Goal: Task Accomplishment & Management: Use online tool/utility

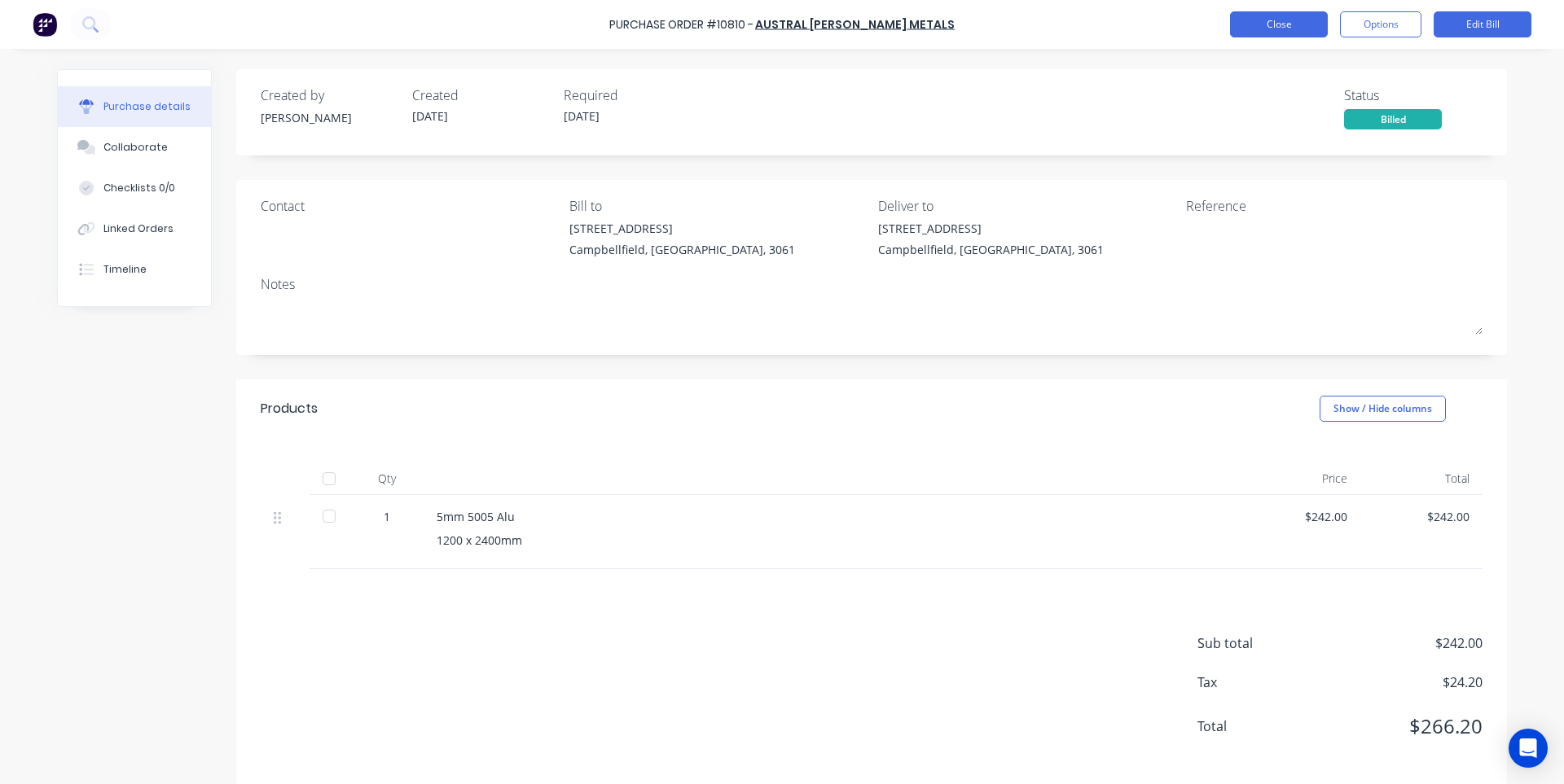
click at [1268, 30] on button "Close" at bounding box center [1279, 24] width 97 height 26
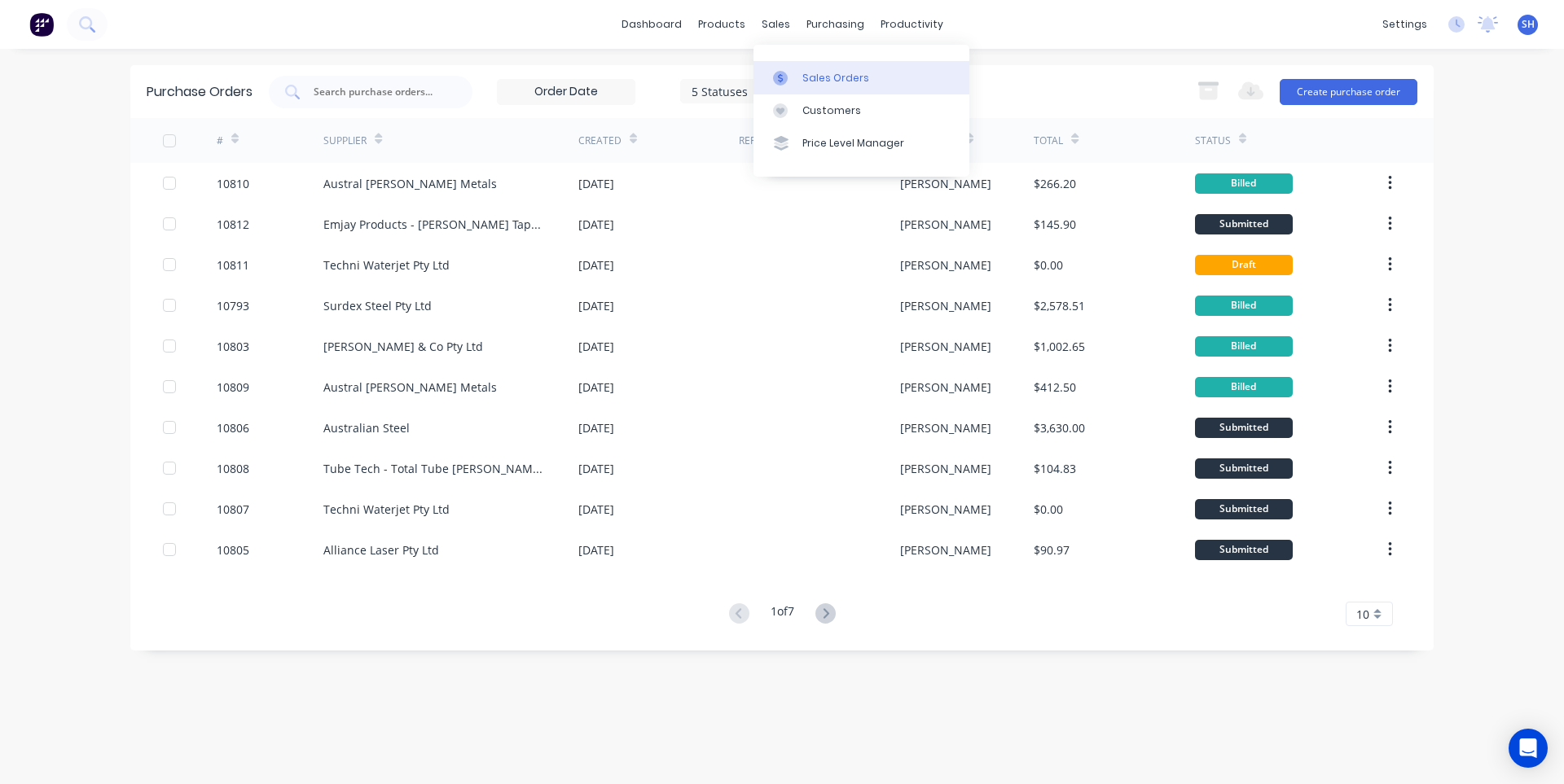
click at [806, 81] on div "Sales Orders" at bounding box center [836, 78] width 67 height 14
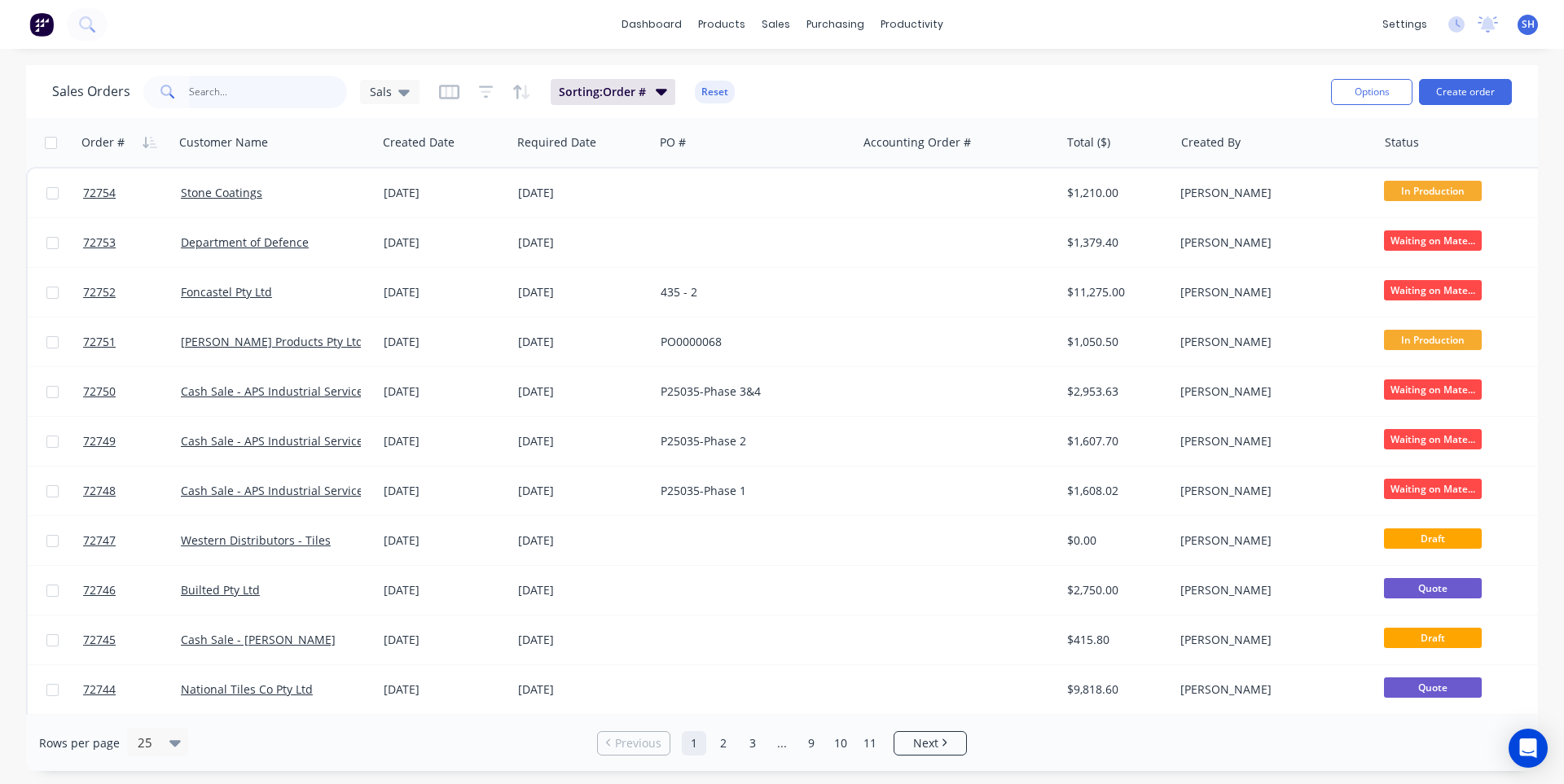
click at [208, 92] on input "text" at bounding box center [268, 92] width 159 height 32
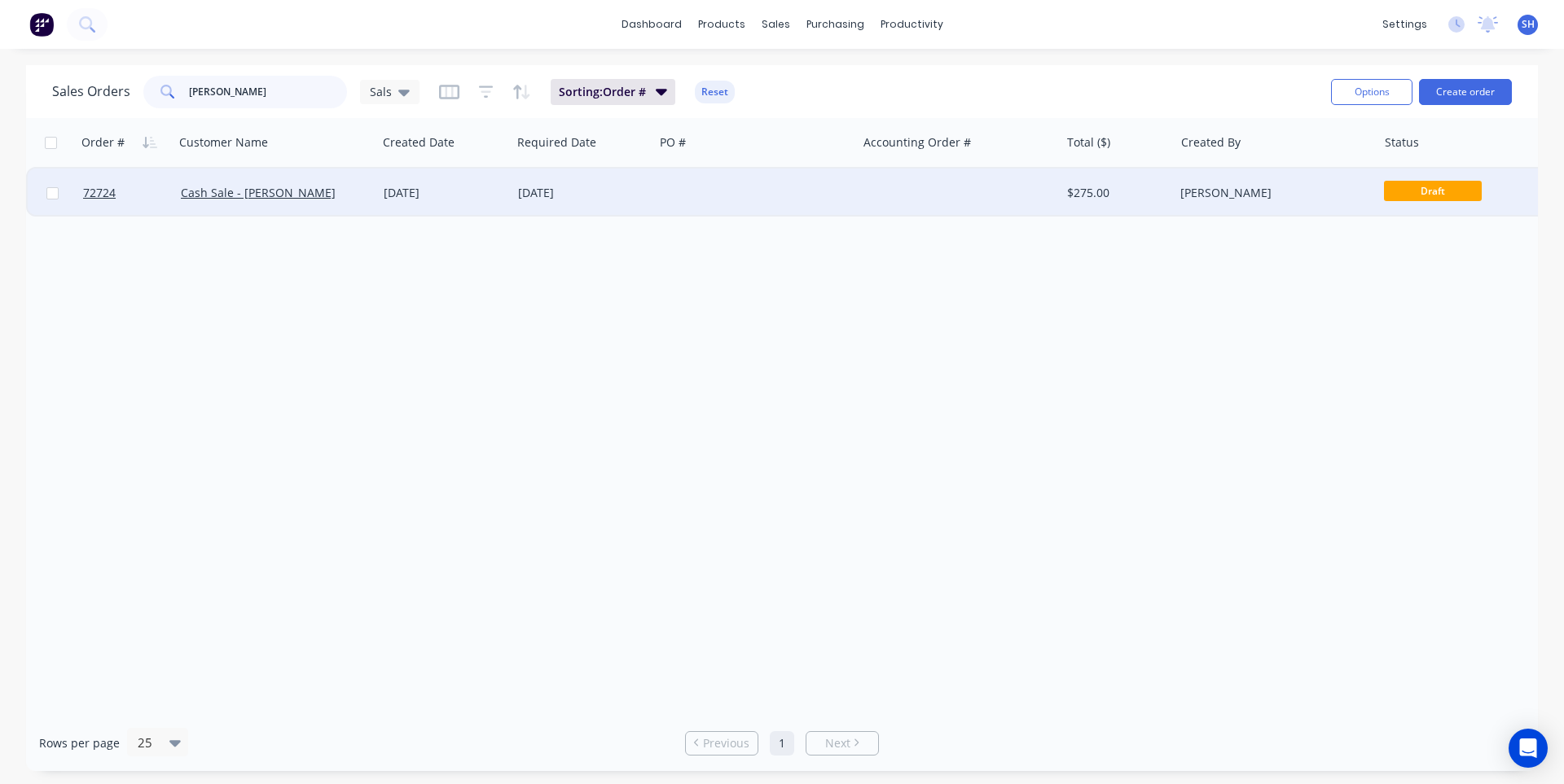
type input "[PERSON_NAME]"
click at [513, 194] on div "[DATE]" at bounding box center [583, 193] width 143 height 49
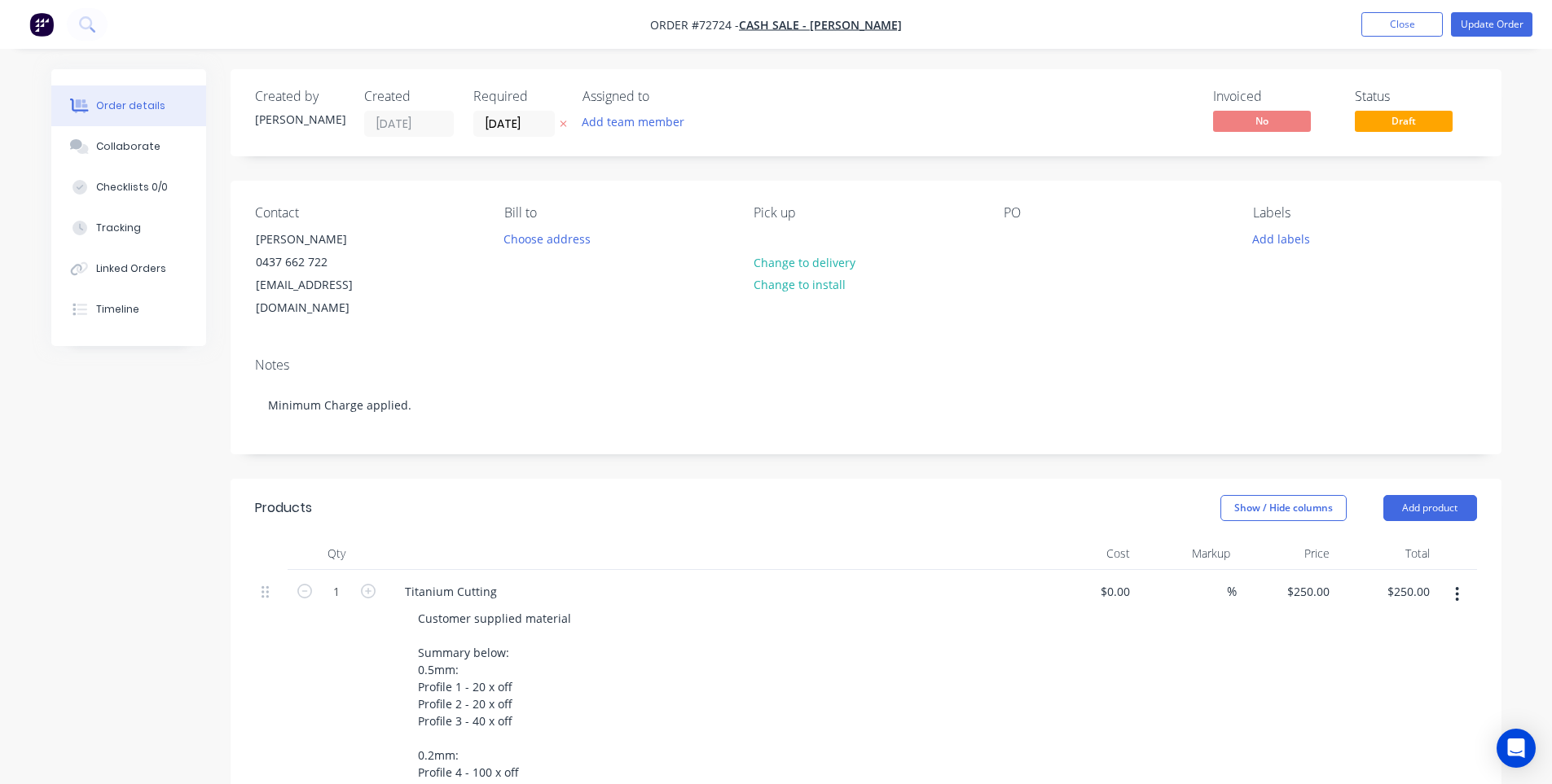
click at [38, 728] on div "Order details Collaborate Checklists 0/0 Tracking Linked Orders Timeline Order …" at bounding box center [776, 765] width 1483 height 1391
click at [129, 142] on div "Collaborate" at bounding box center [128, 146] width 64 height 14
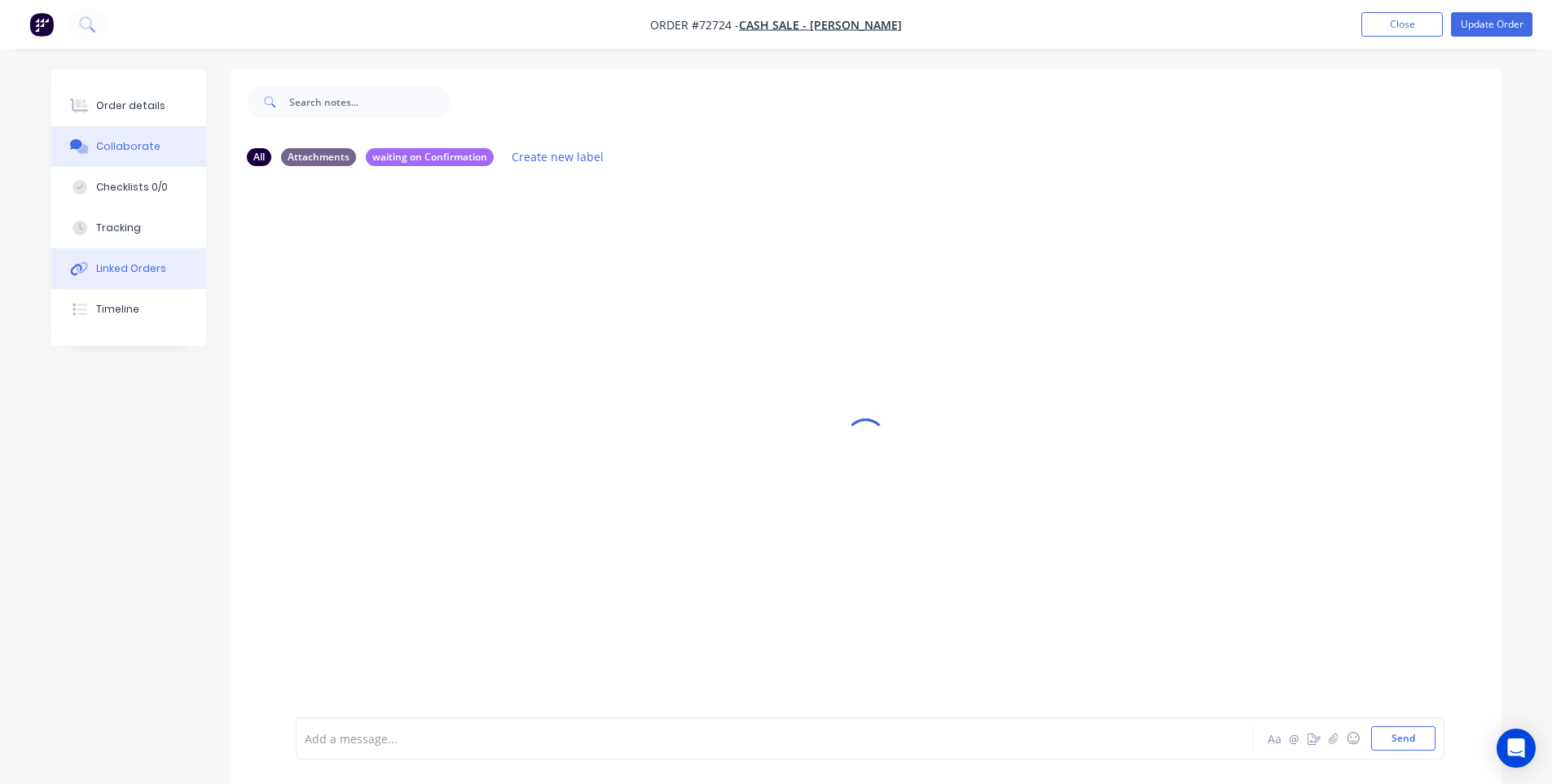
click at [113, 270] on div "Linked Orders" at bounding box center [132, 269] width 70 height 14
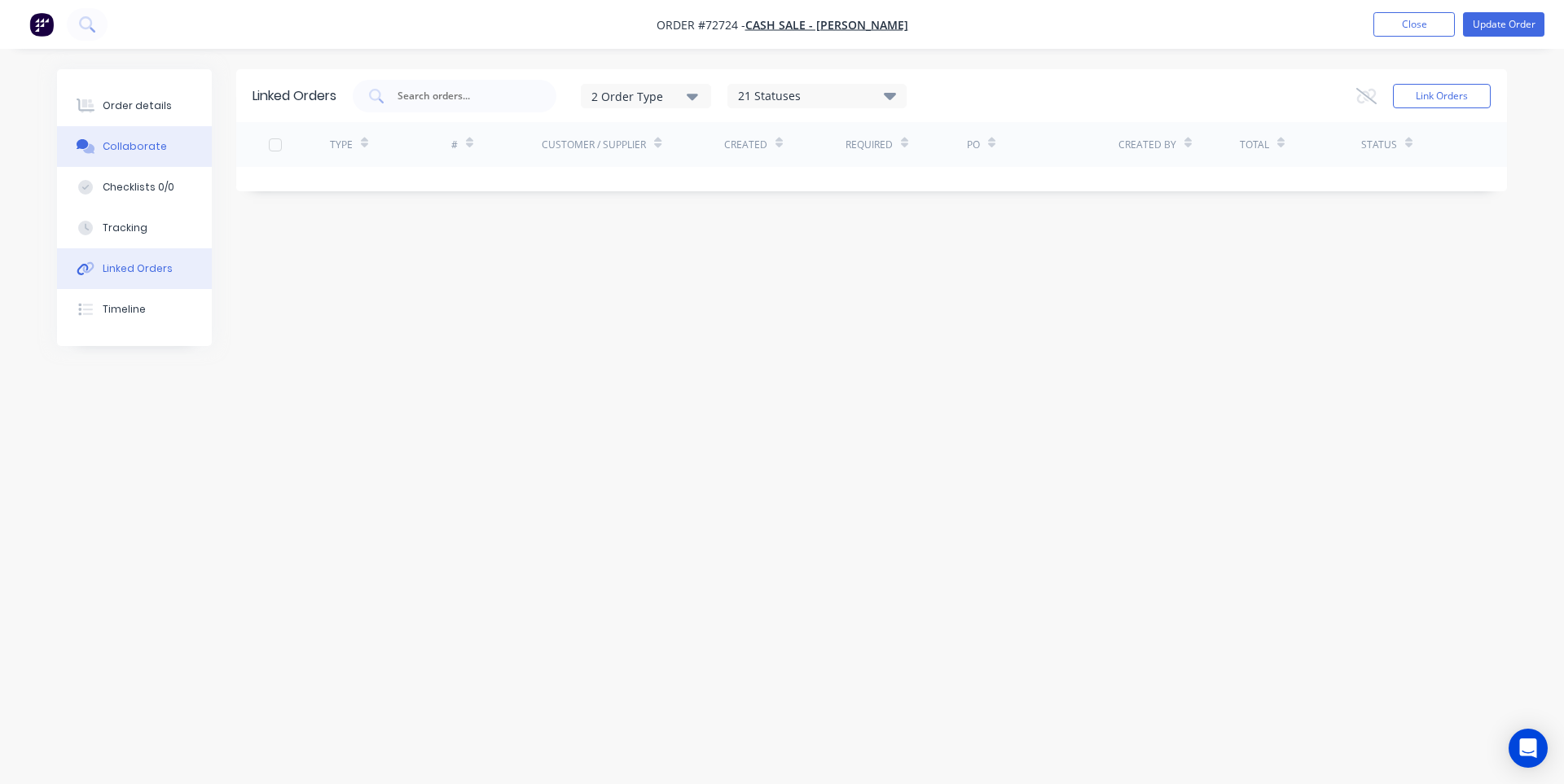
click at [134, 149] on div "Collaborate" at bounding box center [134, 146] width 64 height 14
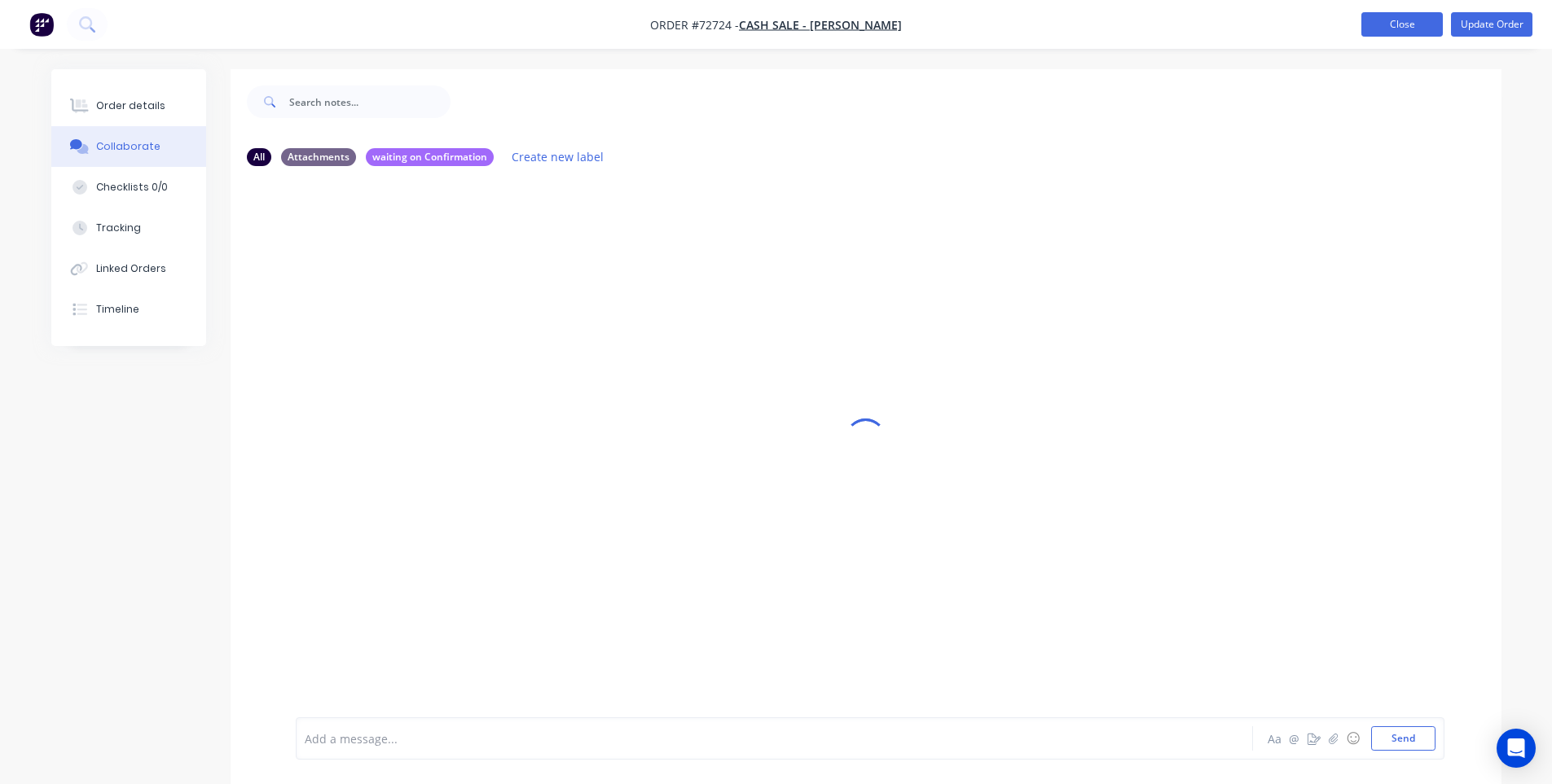
click at [1410, 32] on button "Close" at bounding box center [1402, 24] width 81 height 24
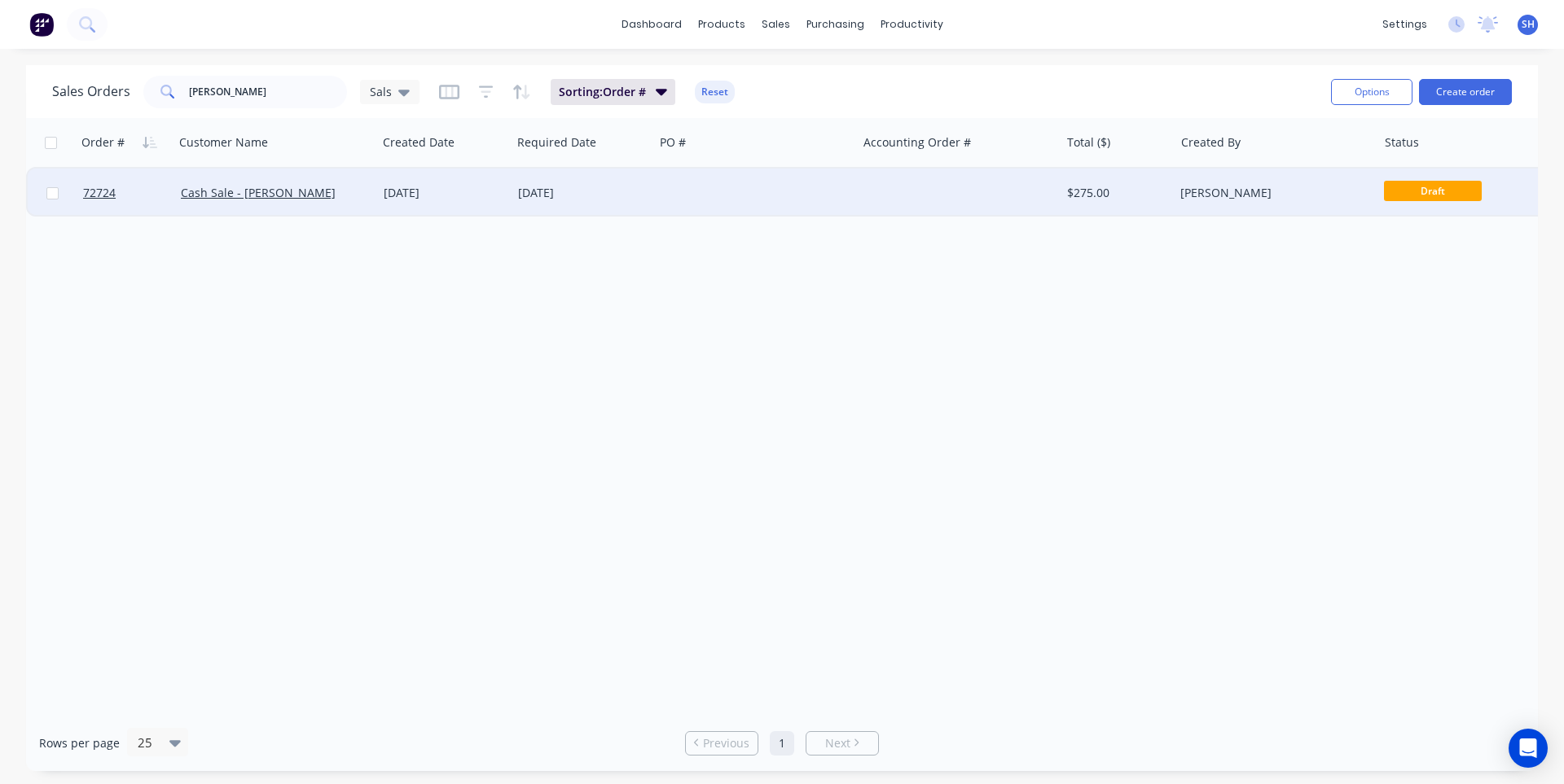
click at [572, 180] on div "[DATE]" at bounding box center [583, 193] width 143 height 49
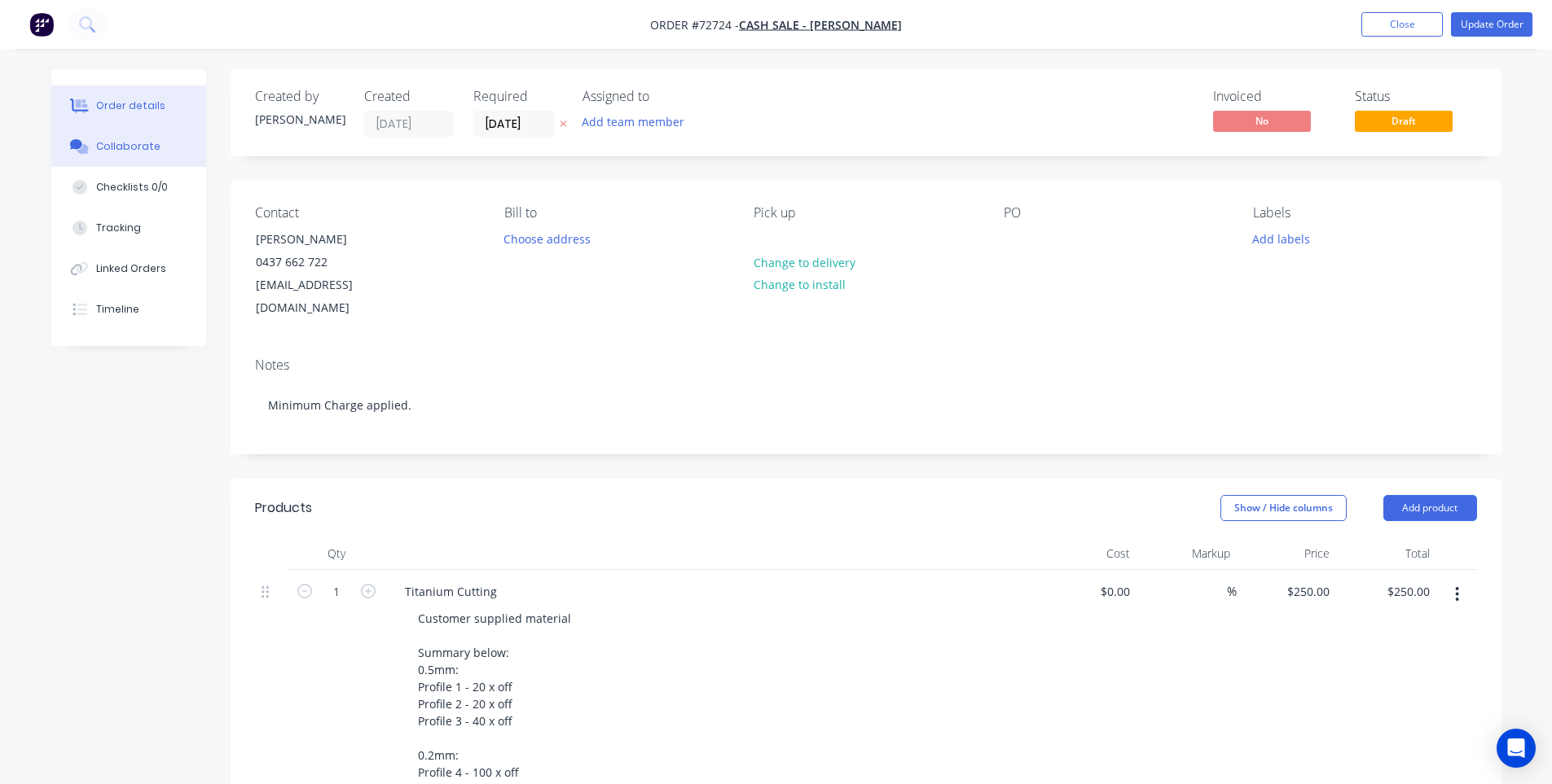
click at [116, 155] on button "Collaborate" at bounding box center [129, 146] width 155 height 41
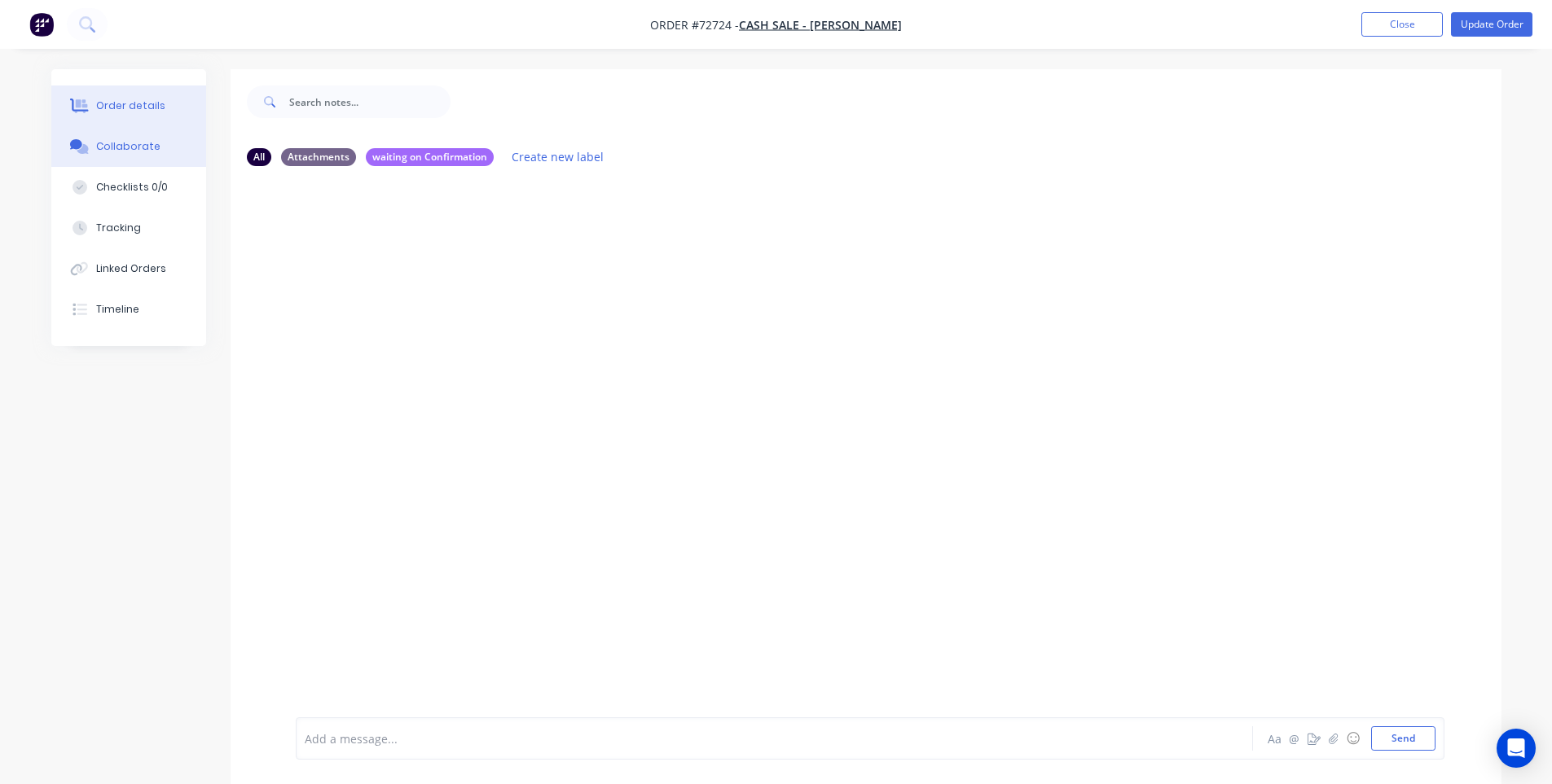
click at [119, 108] on div "Order details" at bounding box center [131, 106] width 69 height 14
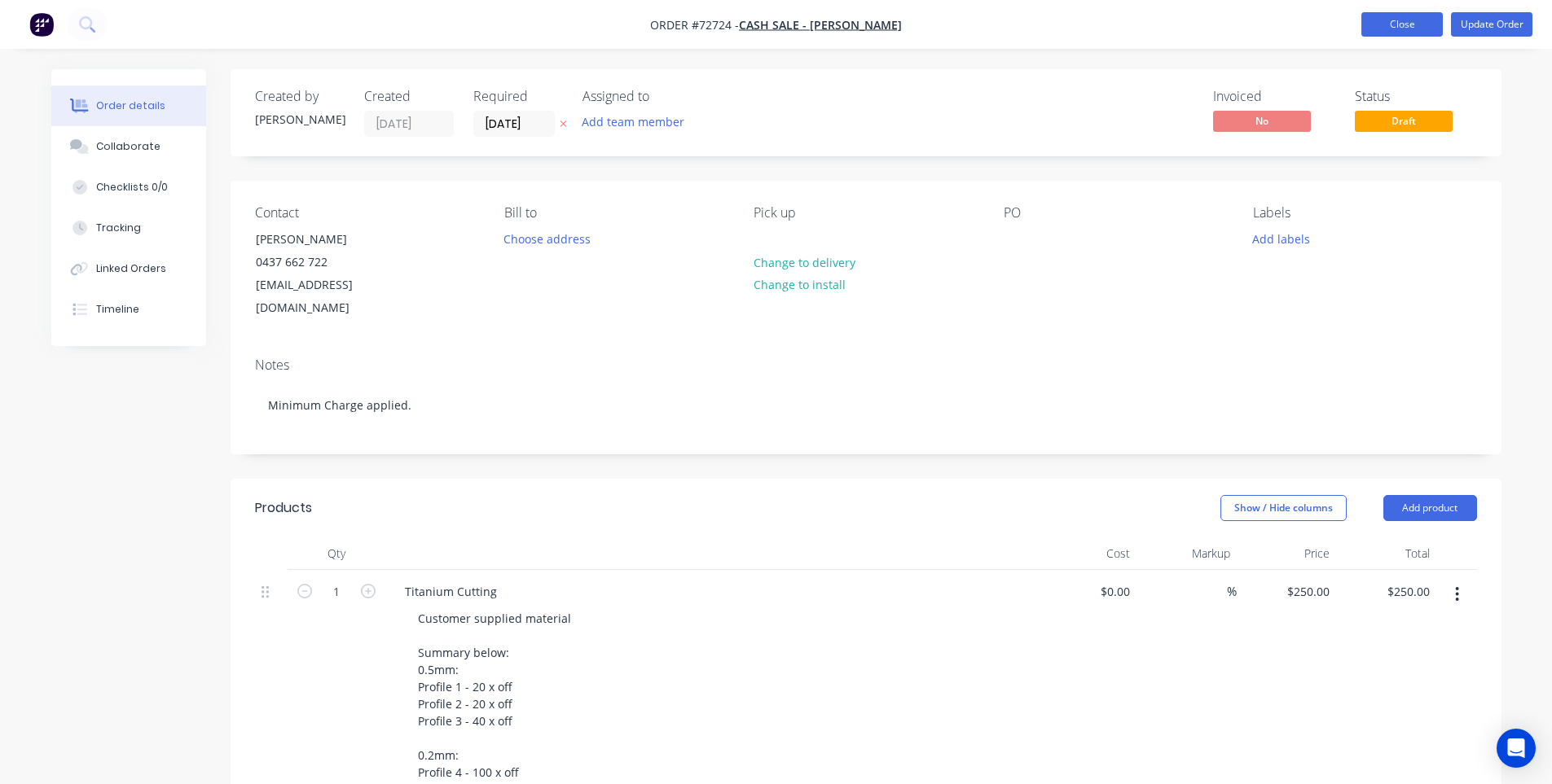
click at [1418, 22] on button "Close" at bounding box center [1402, 24] width 81 height 24
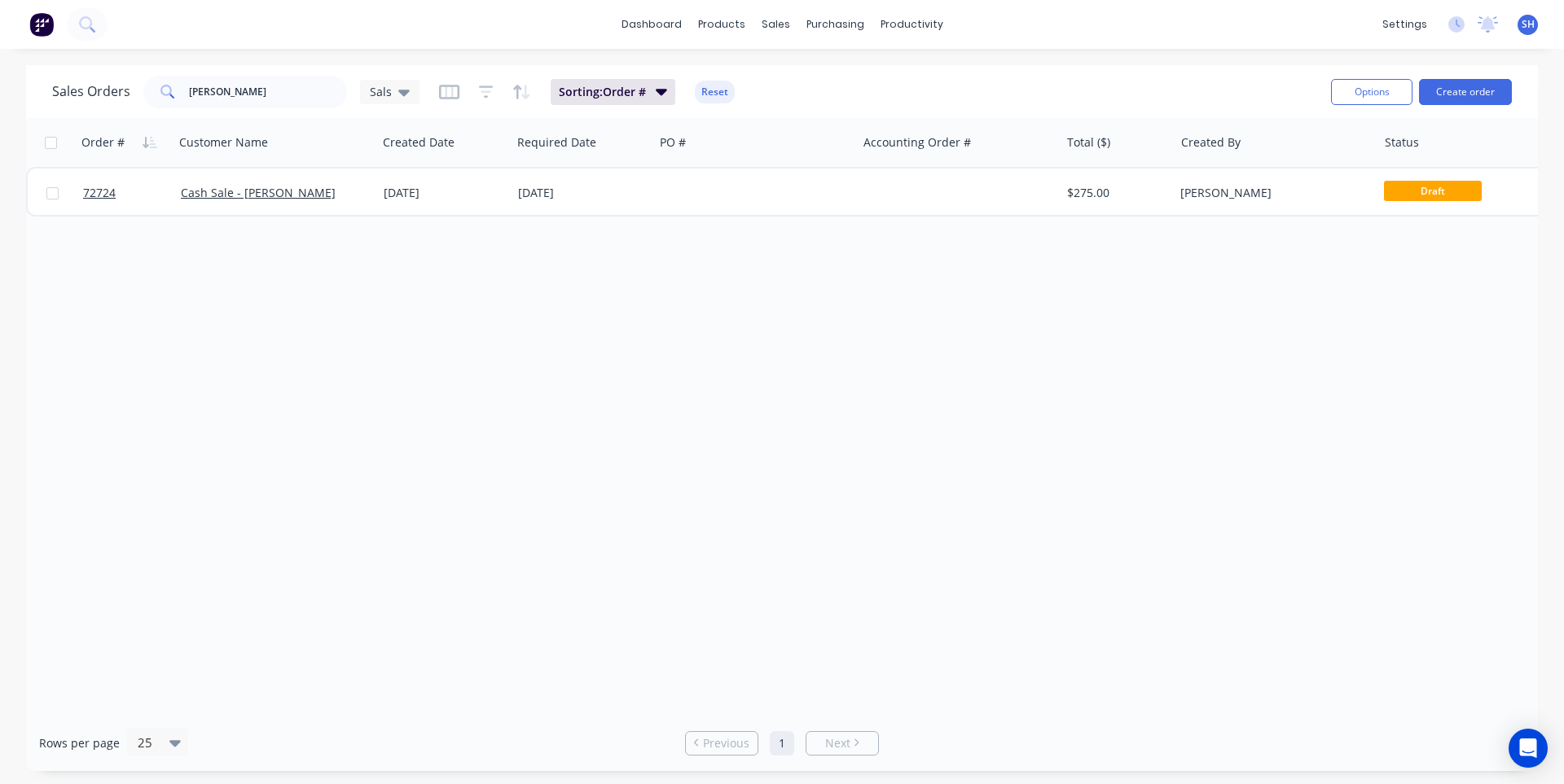
click at [597, 633] on div "Order # Customer Name Created Date Required Date PO # Accounting Order # Total …" at bounding box center [782, 417] width 1513 height 597
click at [851, 543] on div "Order # Customer Name Created Date Required Date PO # Accounting Order # Total …" at bounding box center [782, 417] width 1513 height 597
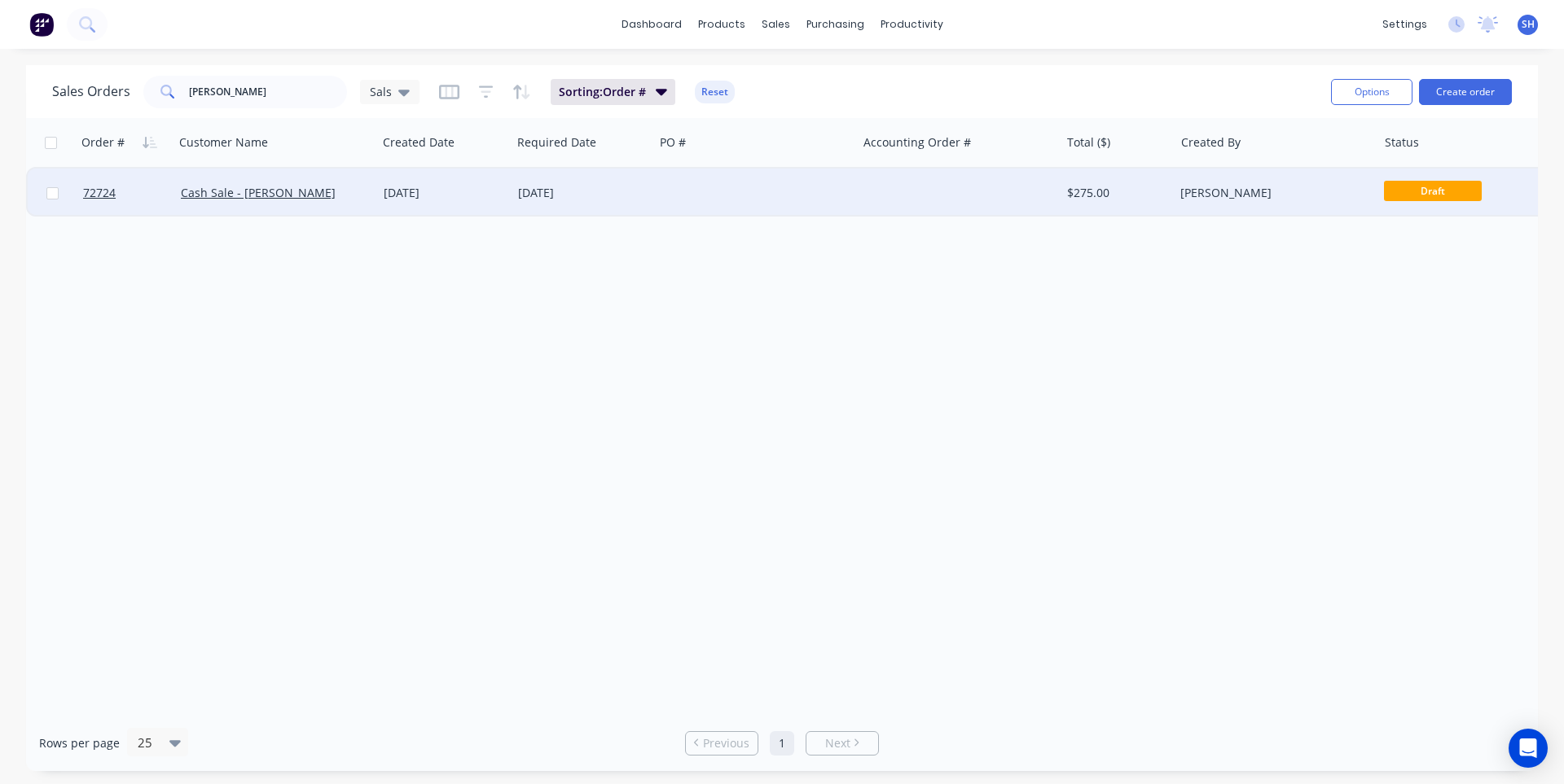
click at [792, 191] on div at bounding box center [755, 193] width 203 height 49
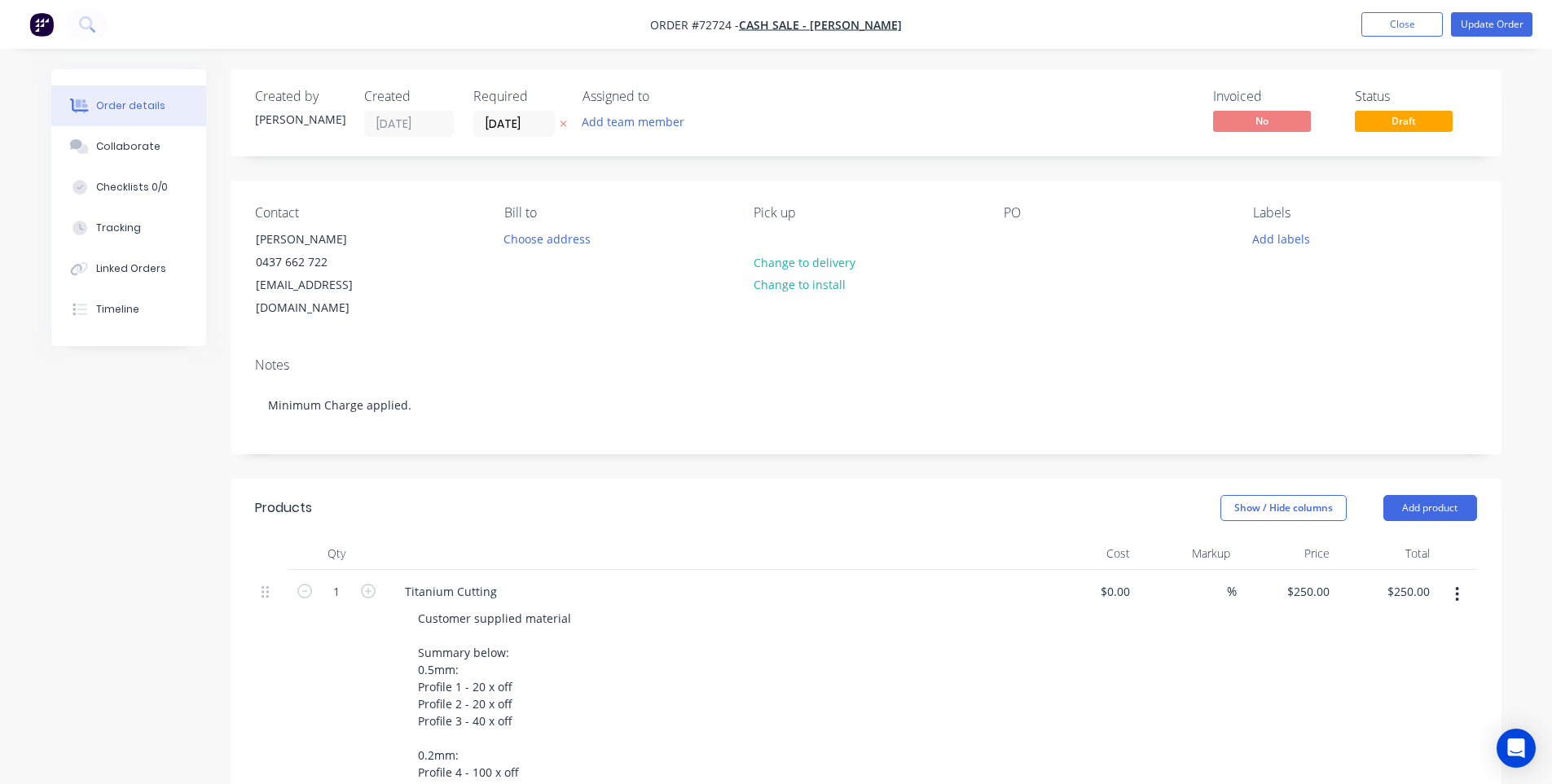
click at [1499, 37] on nav "Order #72724 - Cash Sale - [PERSON_NAME] Add product Close Update Order" at bounding box center [776, 24] width 1552 height 49
click at [1489, 26] on button "Update Order" at bounding box center [1492, 24] width 81 height 24
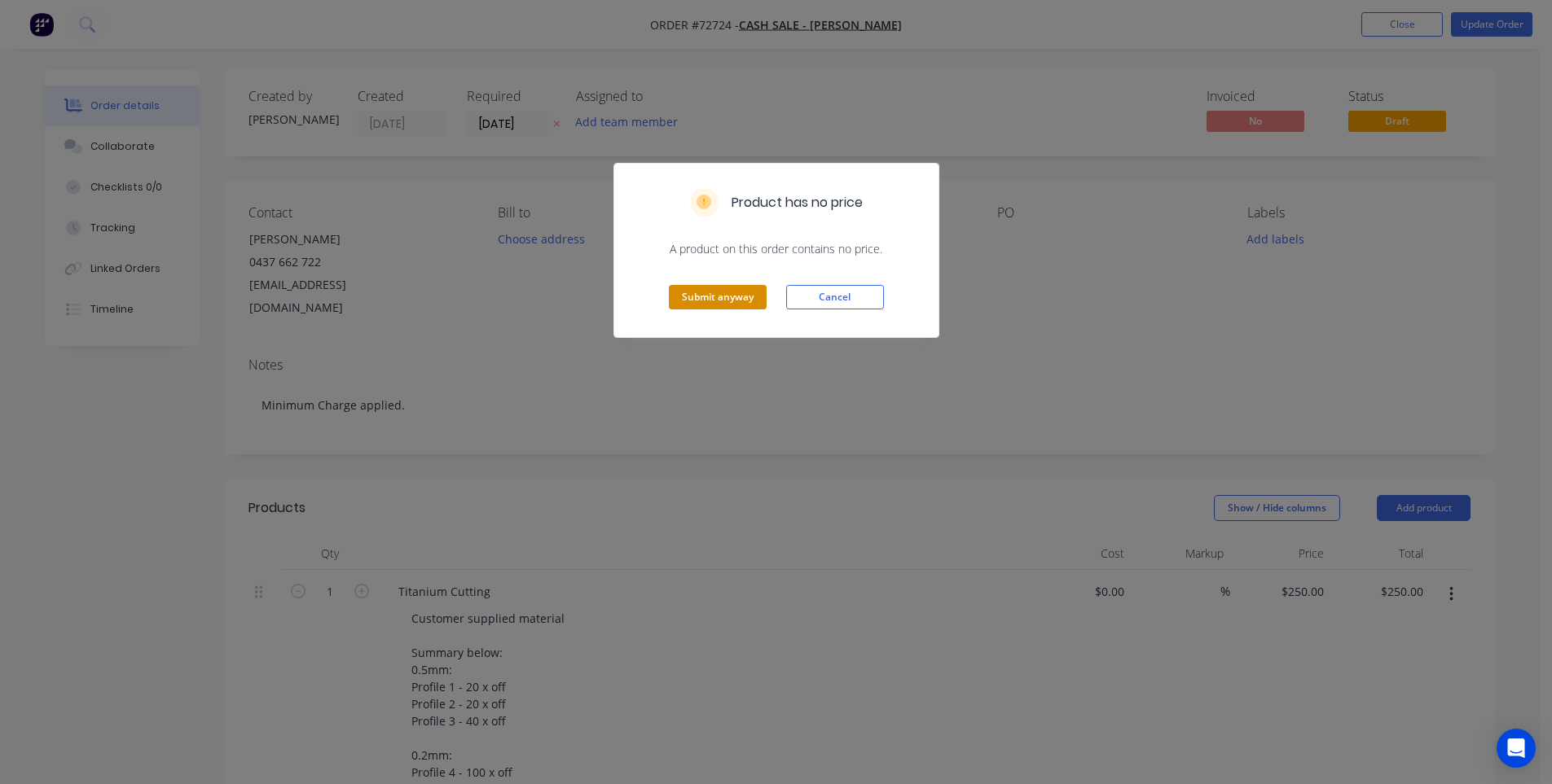
click at [725, 298] on button "Submit anyway" at bounding box center [717, 297] width 97 height 24
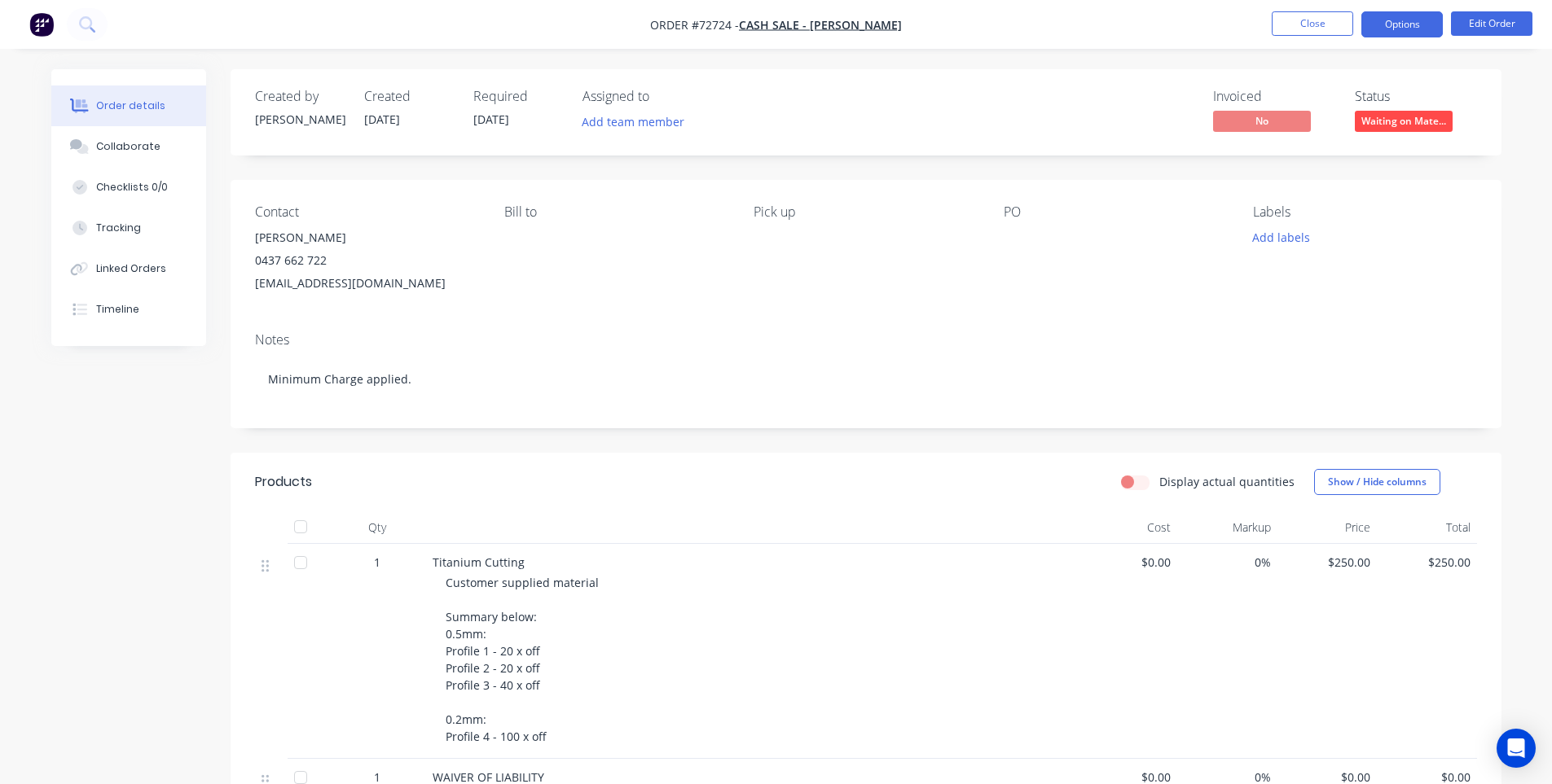
click at [1392, 36] on button "Options" at bounding box center [1402, 24] width 81 height 26
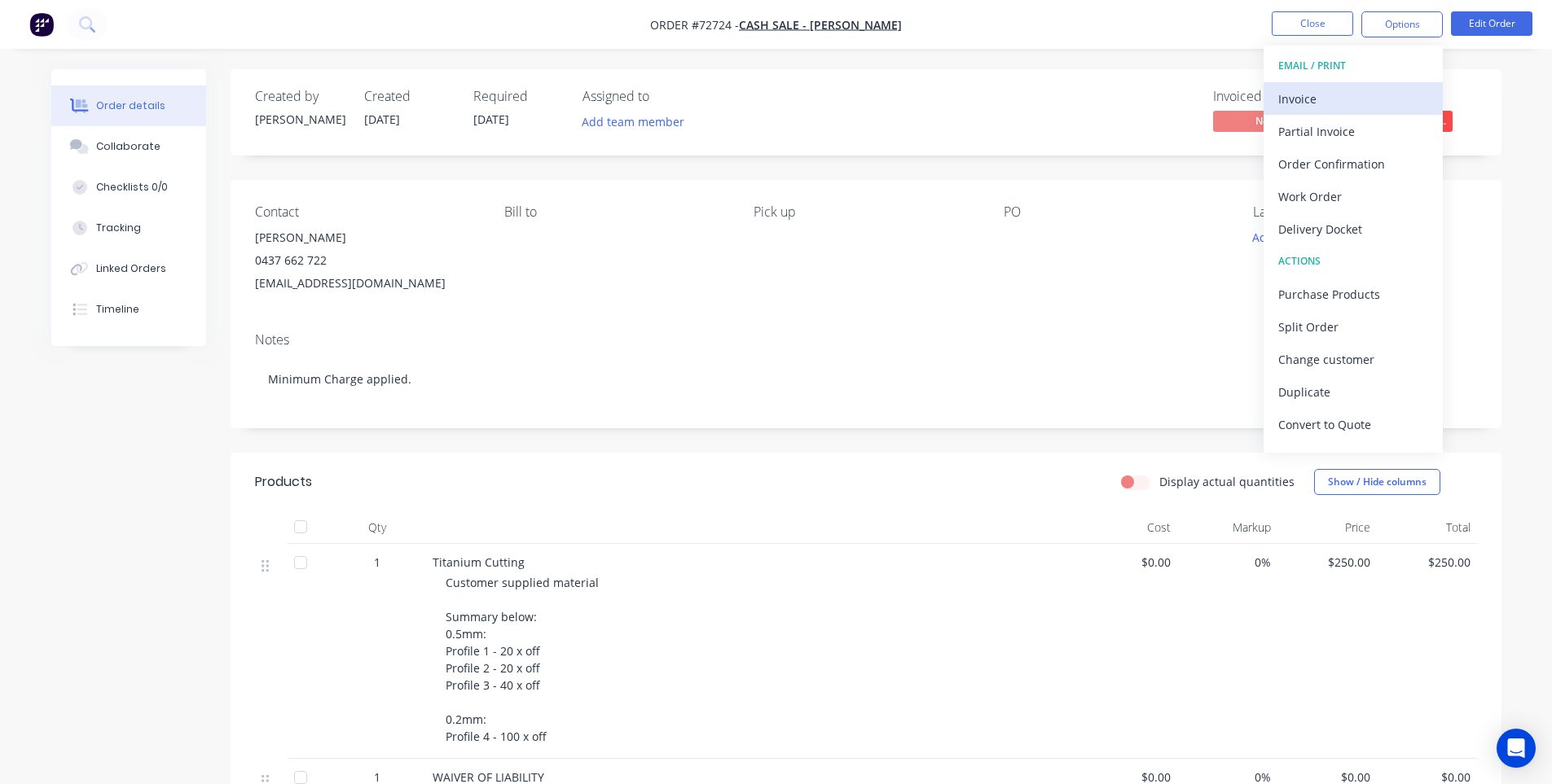
click at [1303, 106] on div "Invoice" at bounding box center [1353, 99] width 150 height 23
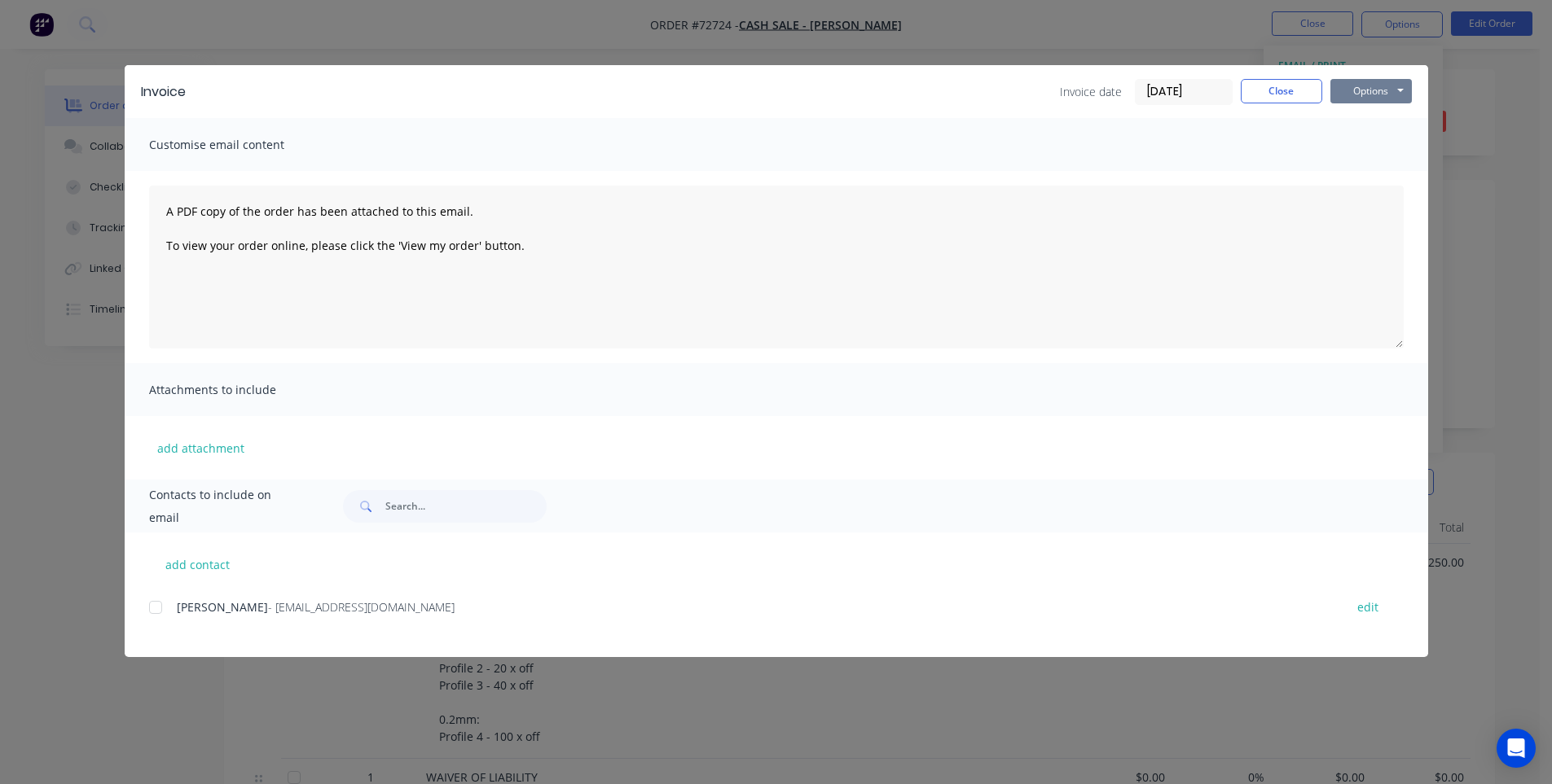
click at [1371, 88] on button "Options" at bounding box center [1371, 91] width 81 height 24
click at [1380, 149] on button "Print" at bounding box center [1382, 147] width 105 height 27
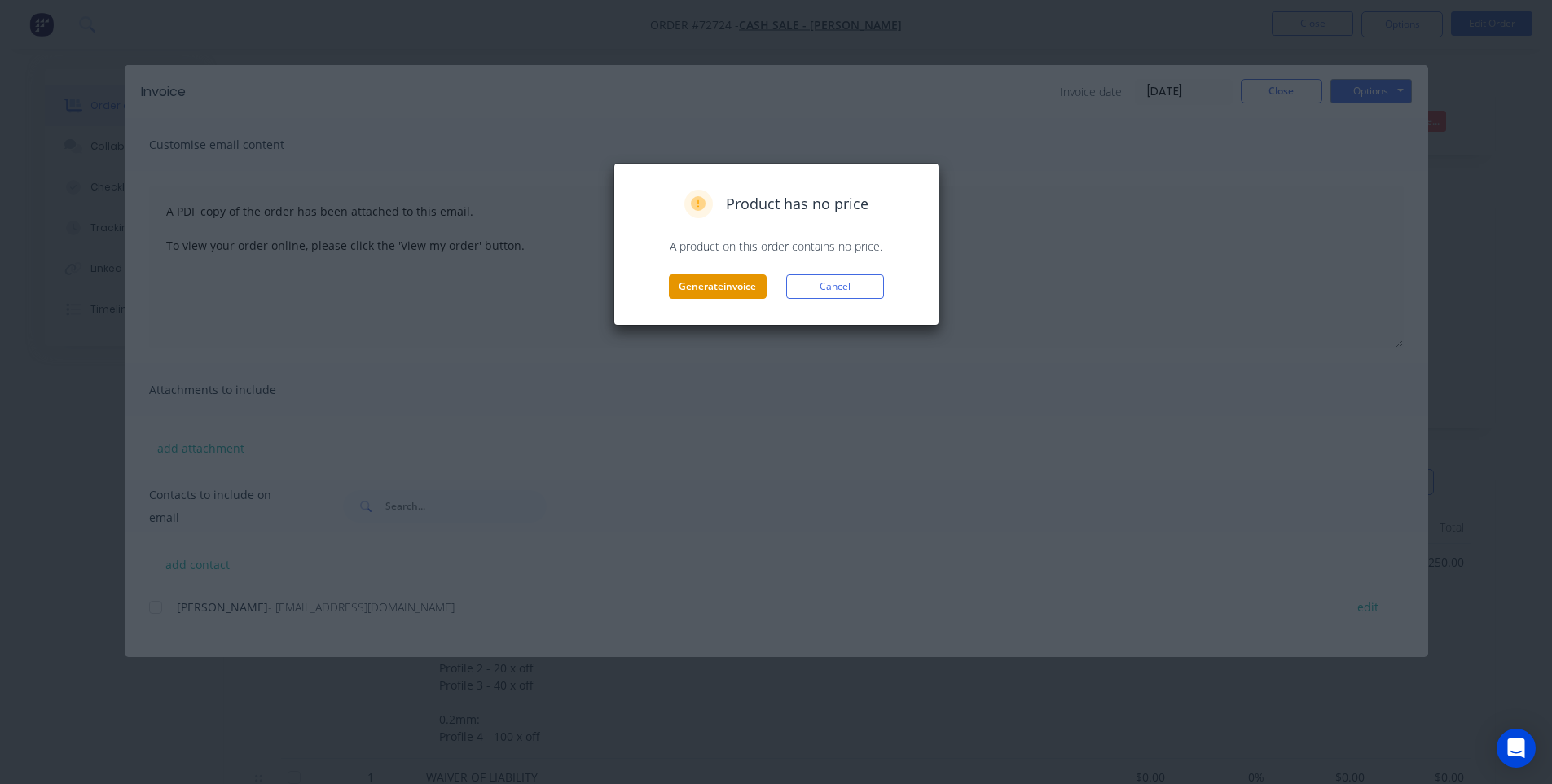
click at [726, 295] on button "Generate invoice" at bounding box center [717, 286] width 97 height 24
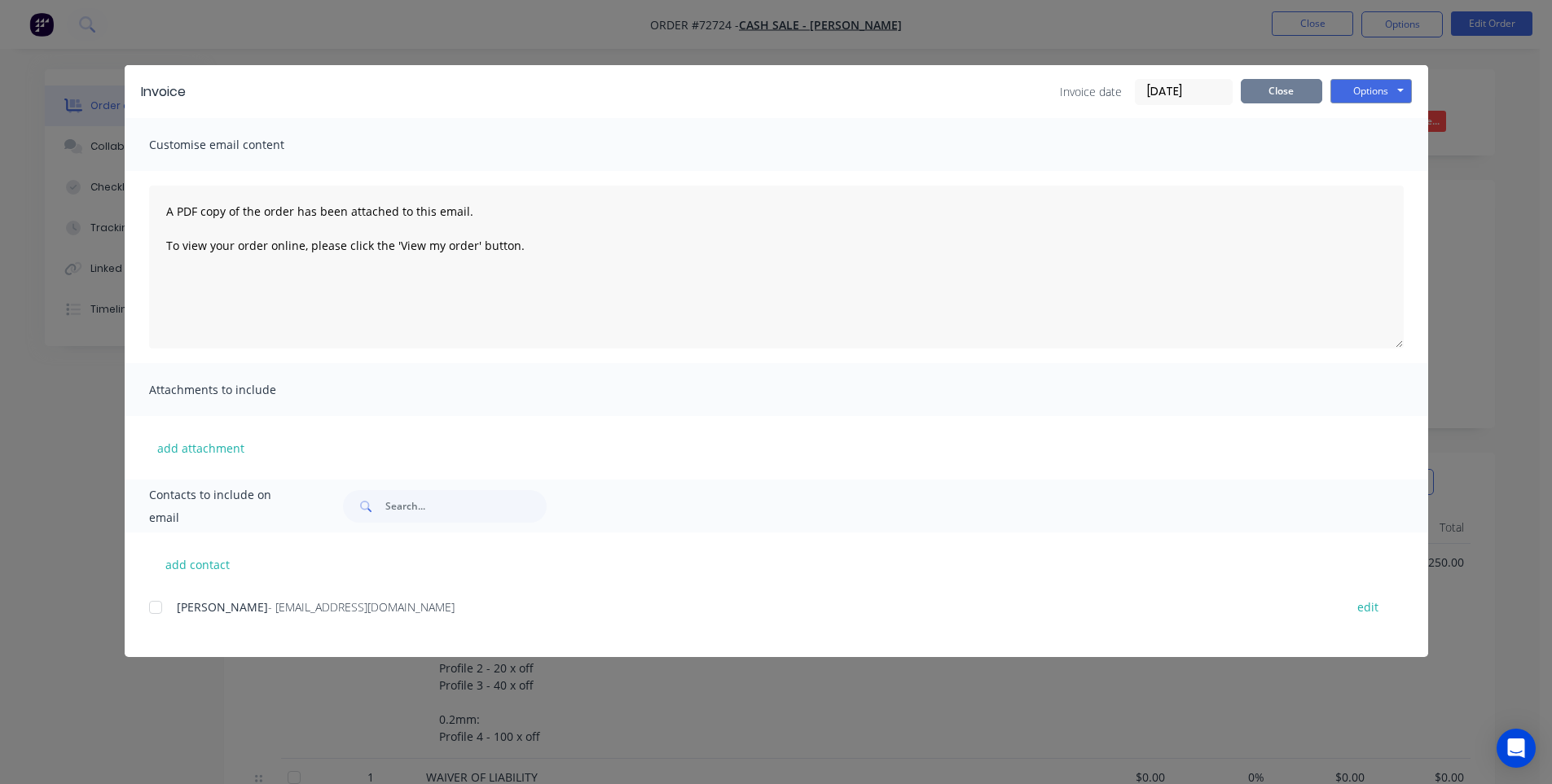
click at [1249, 98] on button "Close" at bounding box center [1281, 91] width 81 height 24
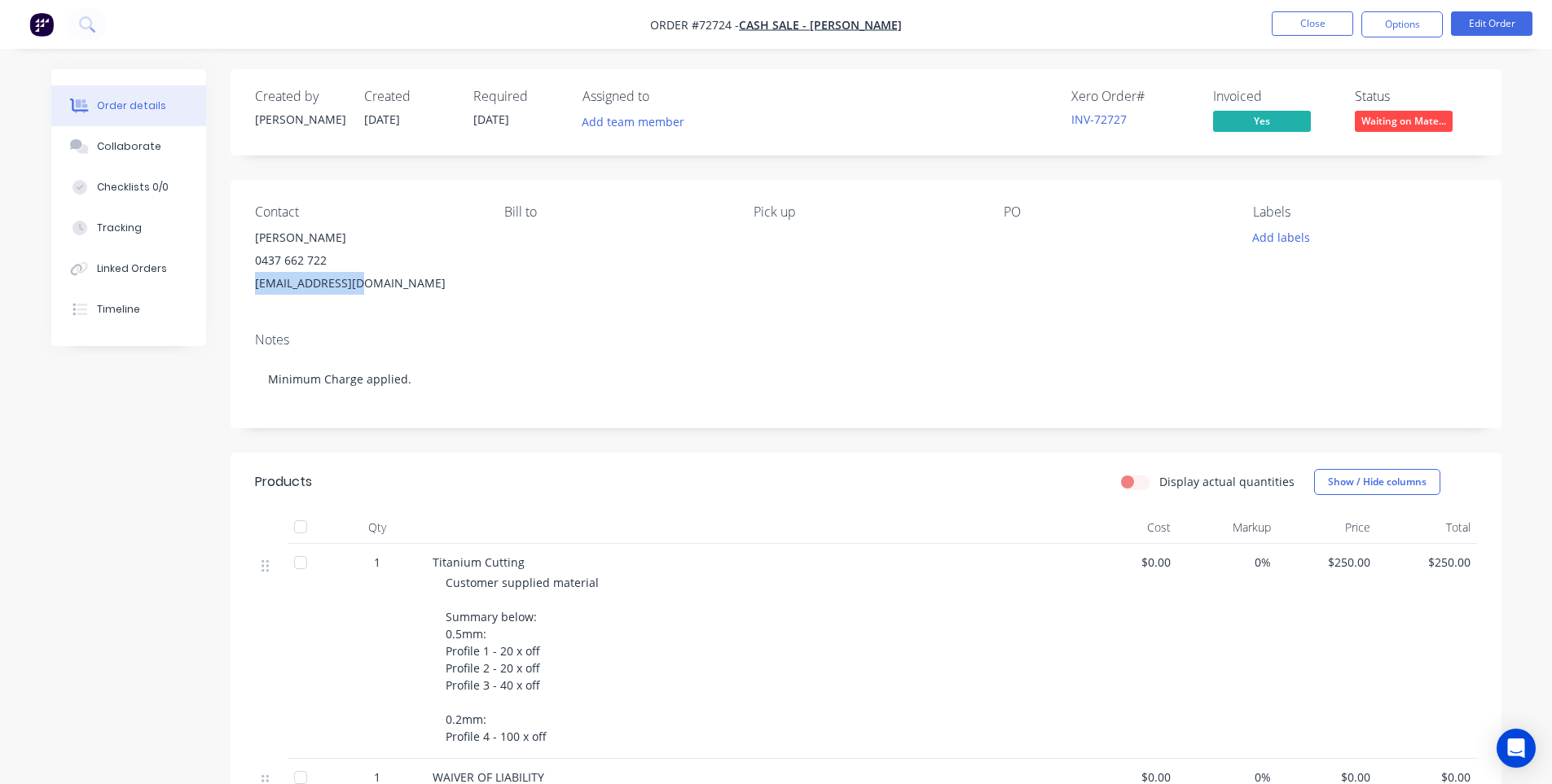
drag, startPoint x: 333, startPoint y: 295, endPoint x: 247, endPoint y: 295, distance: 86.0
click at [247, 295] on div "Contact [PERSON_NAME] 0437 662 722 [EMAIL_ADDRESS][DOMAIN_NAME] Bill to Pick up…" at bounding box center [866, 250] width 1270 height 139
copy div "[EMAIL_ADDRESS][DOMAIN_NAME]"
drag, startPoint x: 323, startPoint y: 264, endPoint x: 246, endPoint y: 263, distance: 77.0
click at [246, 263] on div "Contact [PERSON_NAME] 0437 662 722 [EMAIL_ADDRESS][DOMAIN_NAME] Bill to Pick up…" at bounding box center [866, 250] width 1270 height 139
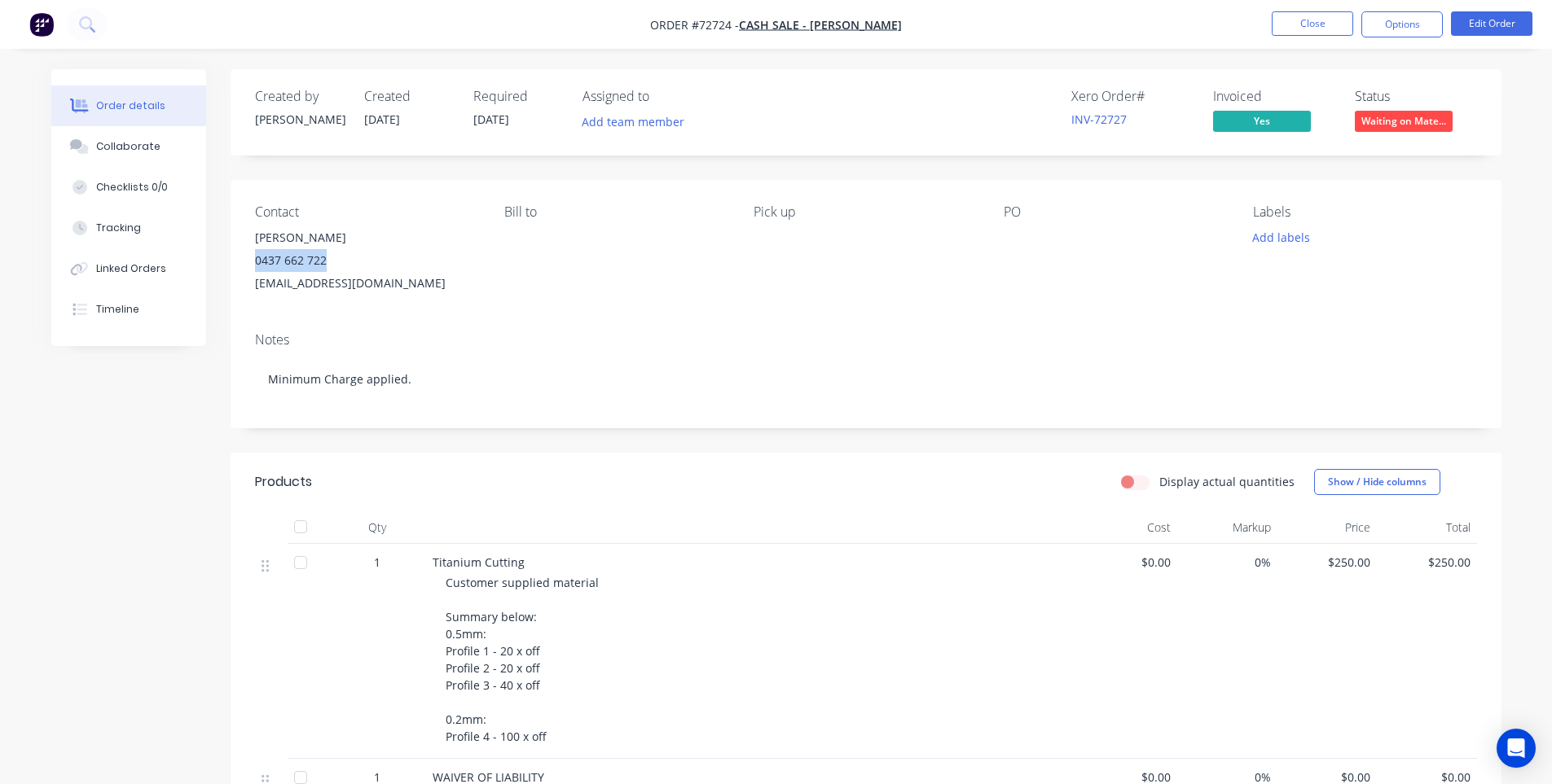
copy div "0437 662 722"
click at [1275, 24] on button "Close" at bounding box center [1312, 23] width 81 height 24
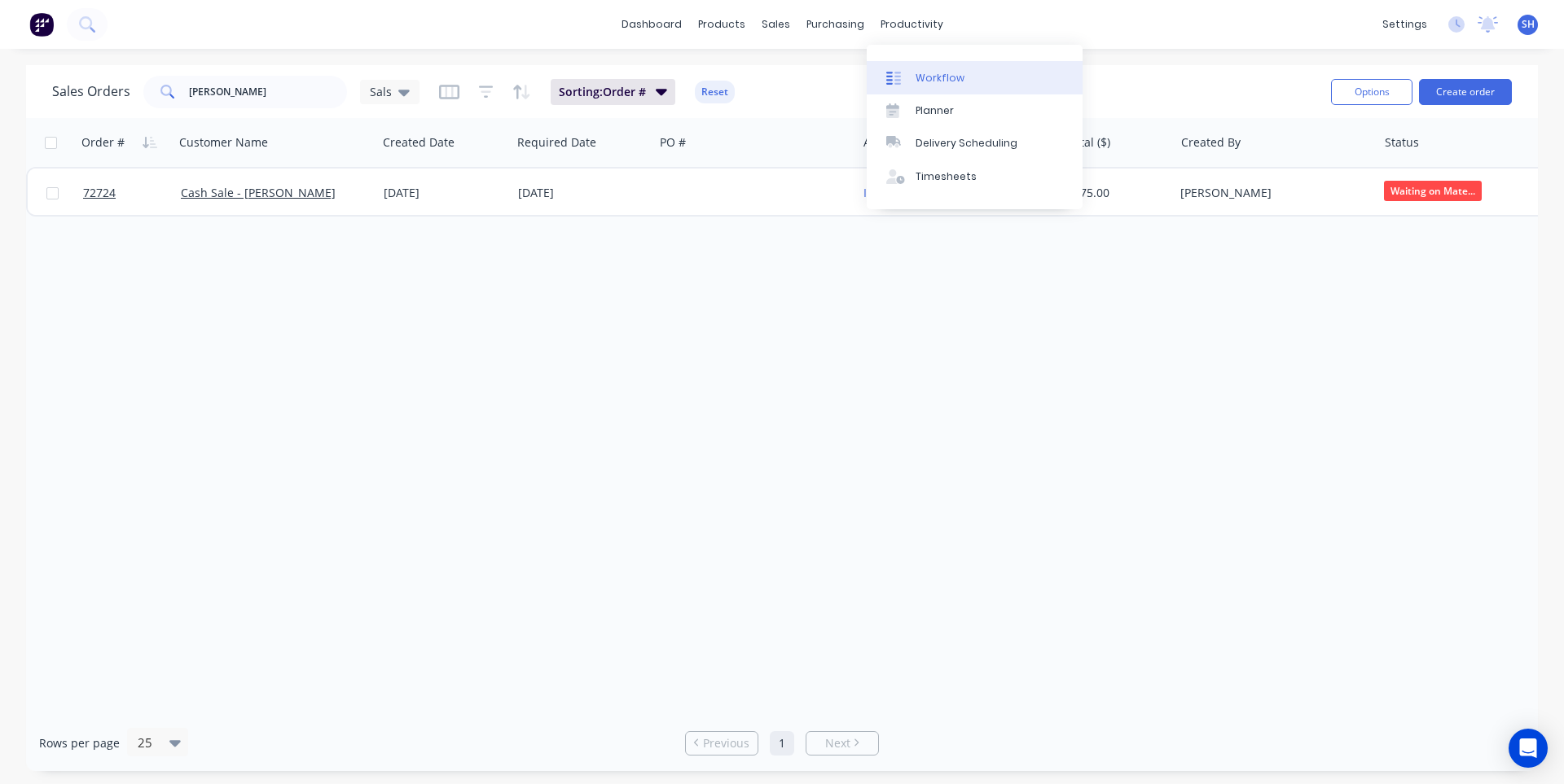
click at [952, 87] on link "Workflow" at bounding box center [975, 78] width 216 height 32
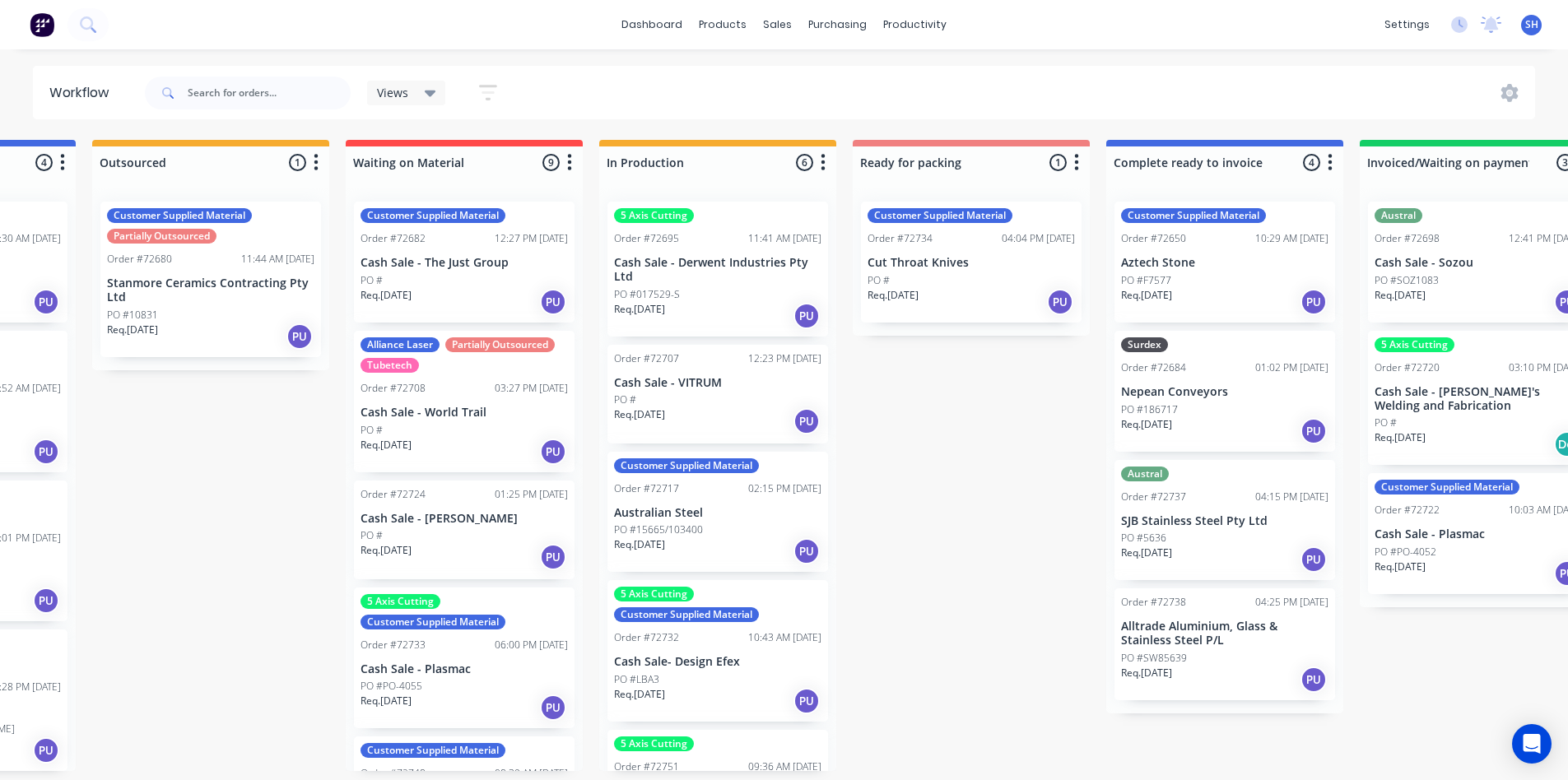
scroll to position [0, 461]
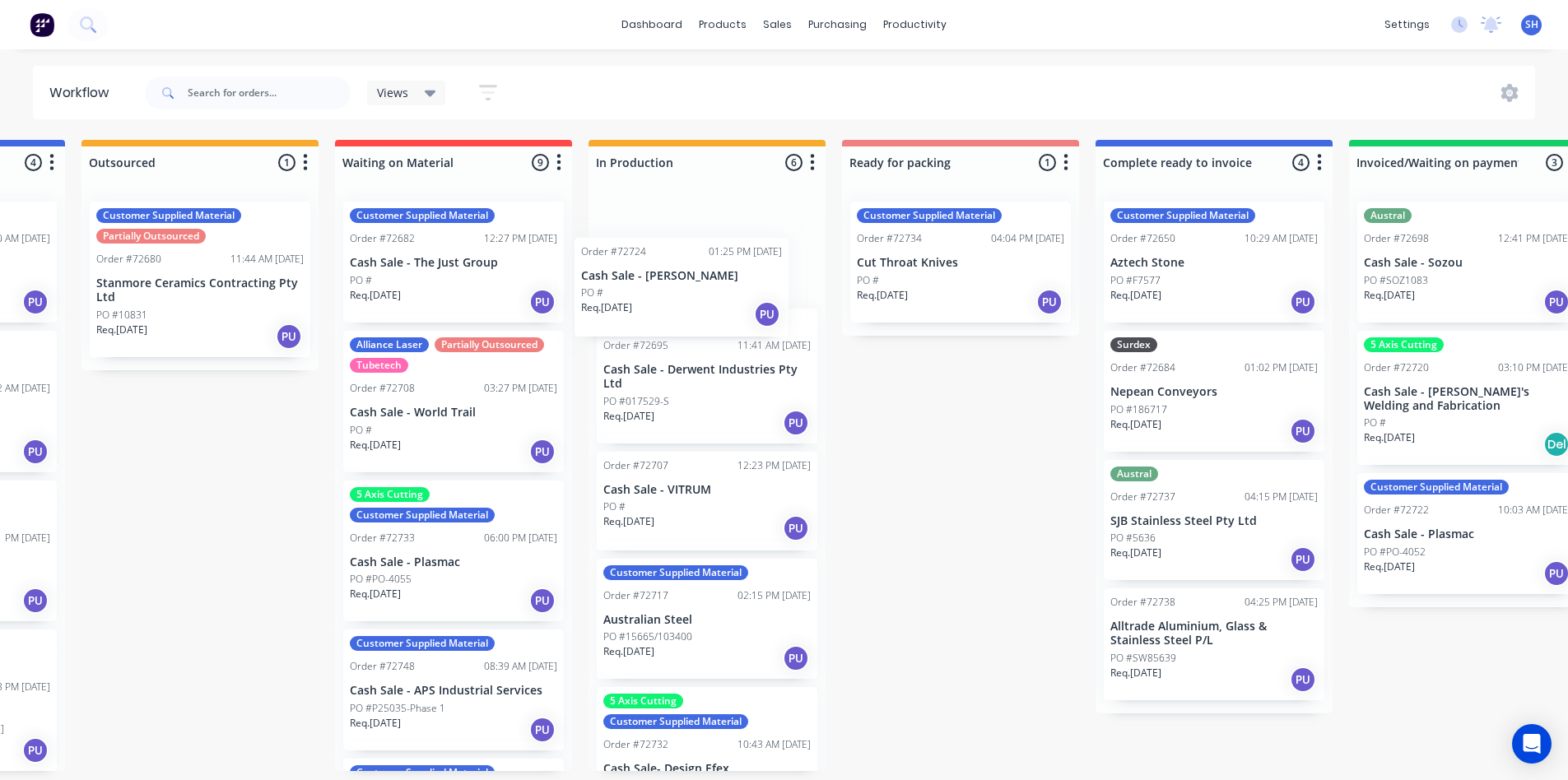
drag, startPoint x: 457, startPoint y: 549, endPoint x: 707, endPoint y: 296, distance: 355.7
click at [707, 296] on div "Submitted 0 Status colour #273444 hex #273444 Save Cancel Summaries Total order…" at bounding box center [1018, 455] width 2984 height 631
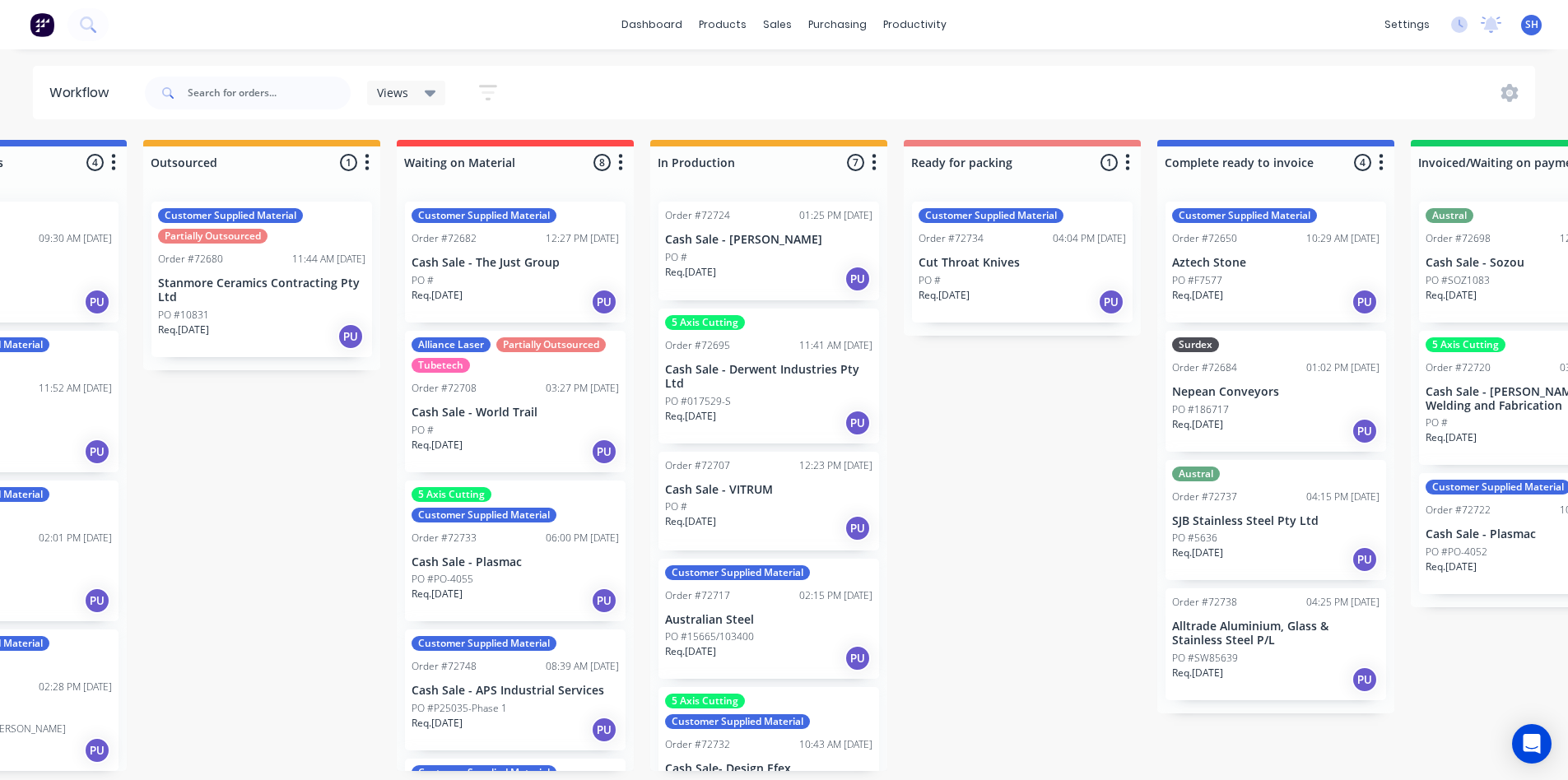
scroll to position [0, 367]
